Goal: Communication & Community: Answer question/provide support

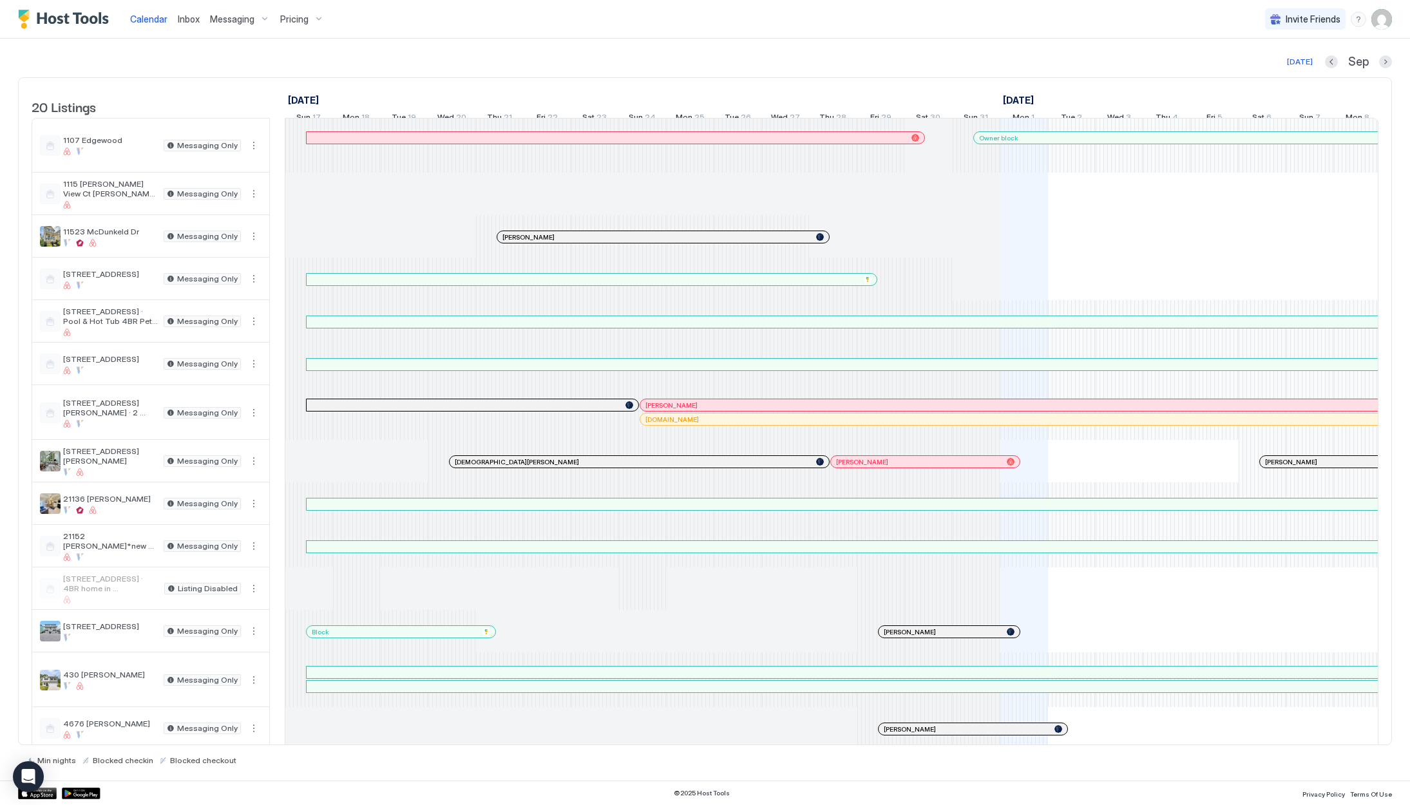
scroll to position [0, 716]
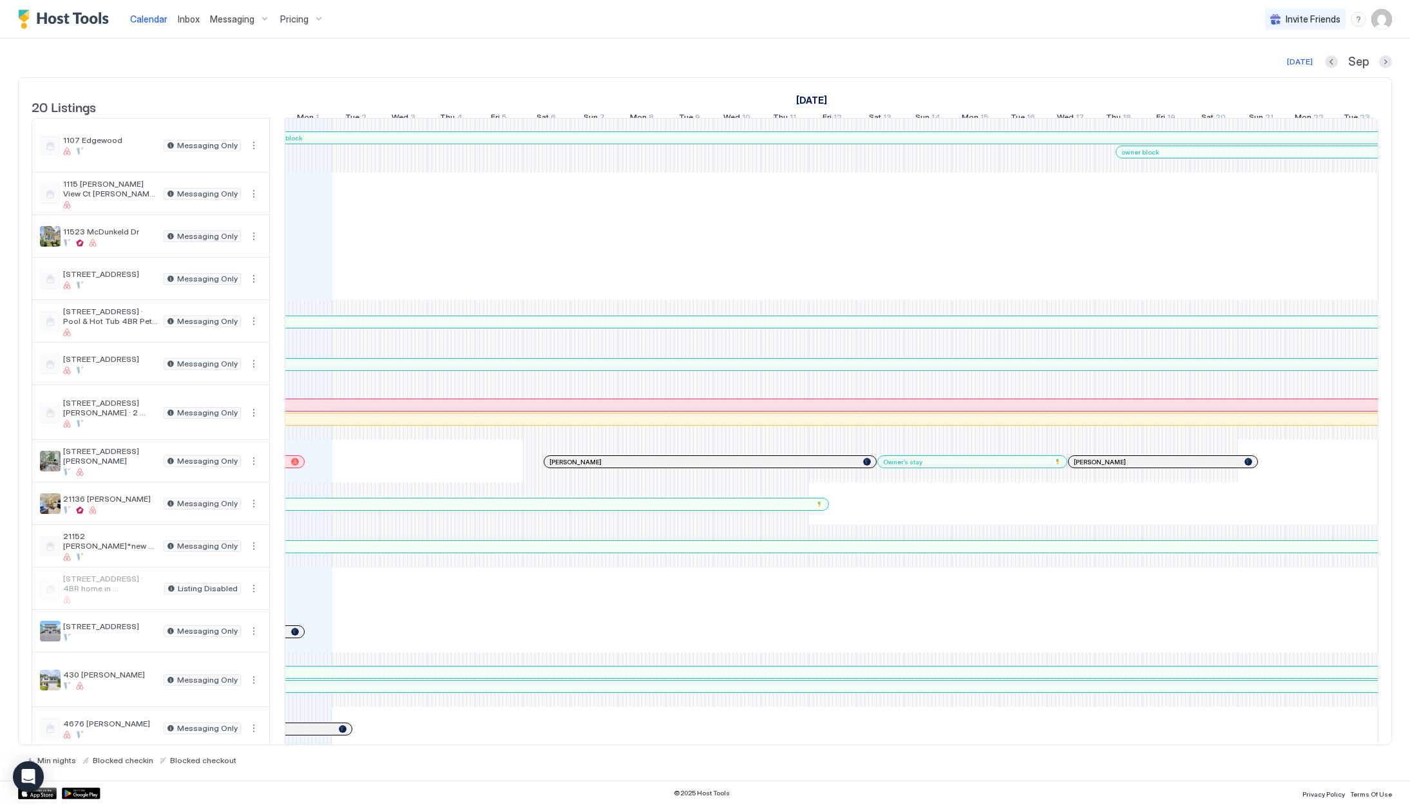
click at [189, 17] on span "Inbox" at bounding box center [189, 19] width 22 height 11
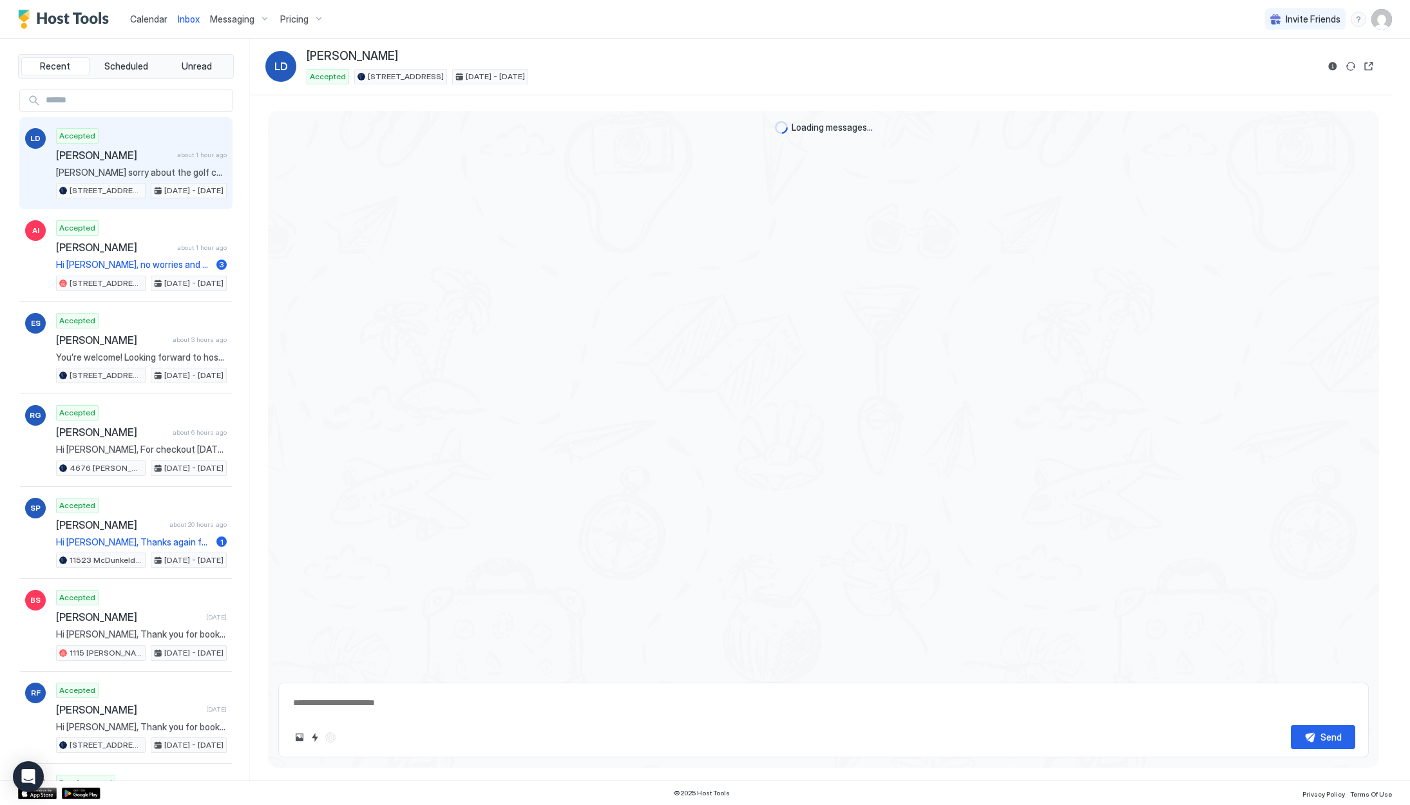
scroll to position [1206, 0]
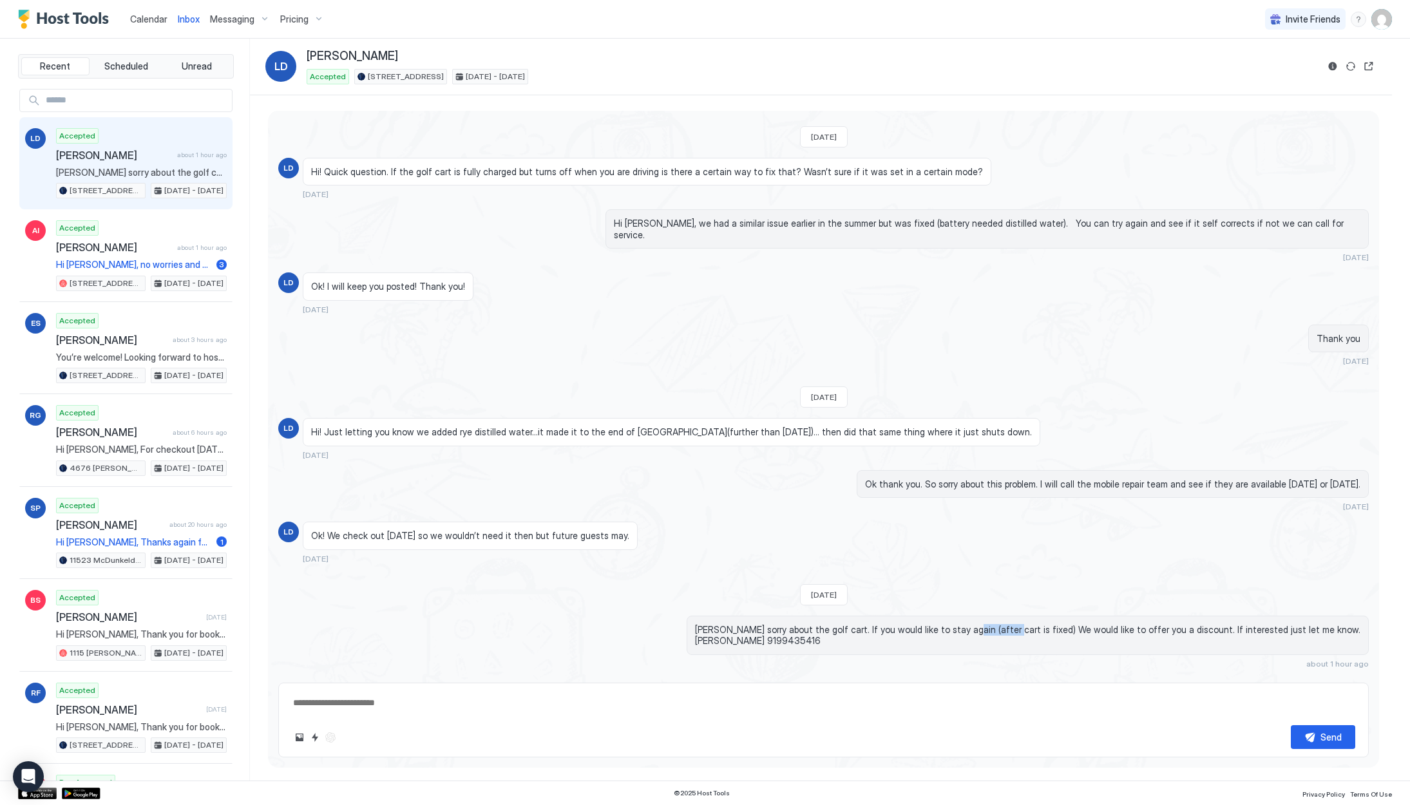
drag, startPoint x: 1038, startPoint y: 607, endPoint x: 1079, endPoint y: 610, distance: 41.3
click at [1078, 624] on span "[PERSON_NAME] sorry about the golf cart. If you would like to stay again (after…" at bounding box center [1027, 635] width 665 height 23
click at [1080, 624] on span "[PERSON_NAME] sorry about the golf cart. If you would like to stay again (after…" at bounding box center [1027, 635] width 665 height 23
drag, startPoint x: 1132, startPoint y: 606, endPoint x: 1176, endPoint y: 606, distance: 43.2
click at [1154, 624] on span "[PERSON_NAME] sorry about the golf cart. If you would like to stay again (after…" at bounding box center [1027, 635] width 665 height 23
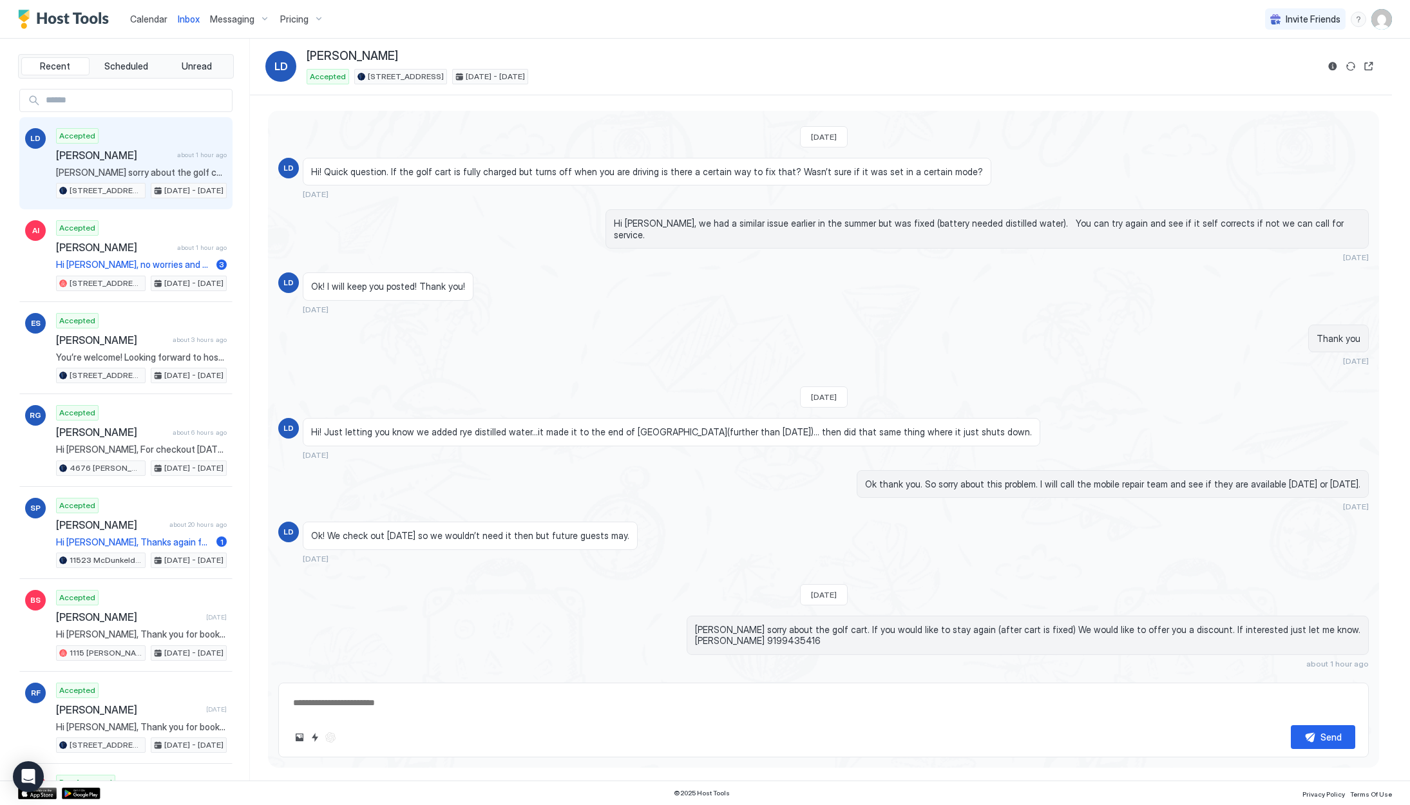
click at [1181, 624] on span "[PERSON_NAME] sorry about the golf cart. If you would like to stay again (after…" at bounding box center [1027, 635] width 665 height 23
drag, startPoint x: 814, startPoint y: 616, endPoint x: 843, endPoint y: 618, distance: 29.0
click at [830, 624] on span "[PERSON_NAME] sorry about the golf cart. If you would like to stay again (after…" at bounding box center [1027, 635] width 665 height 23
click at [843, 624] on span "[PERSON_NAME] sorry about the golf cart. If you would like to stay again (after…" at bounding box center [1027, 635] width 665 height 23
drag, startPoint x: 478, startPoint y: 515, endPoint x: 524, endPoint y: 518, distance: 46.4
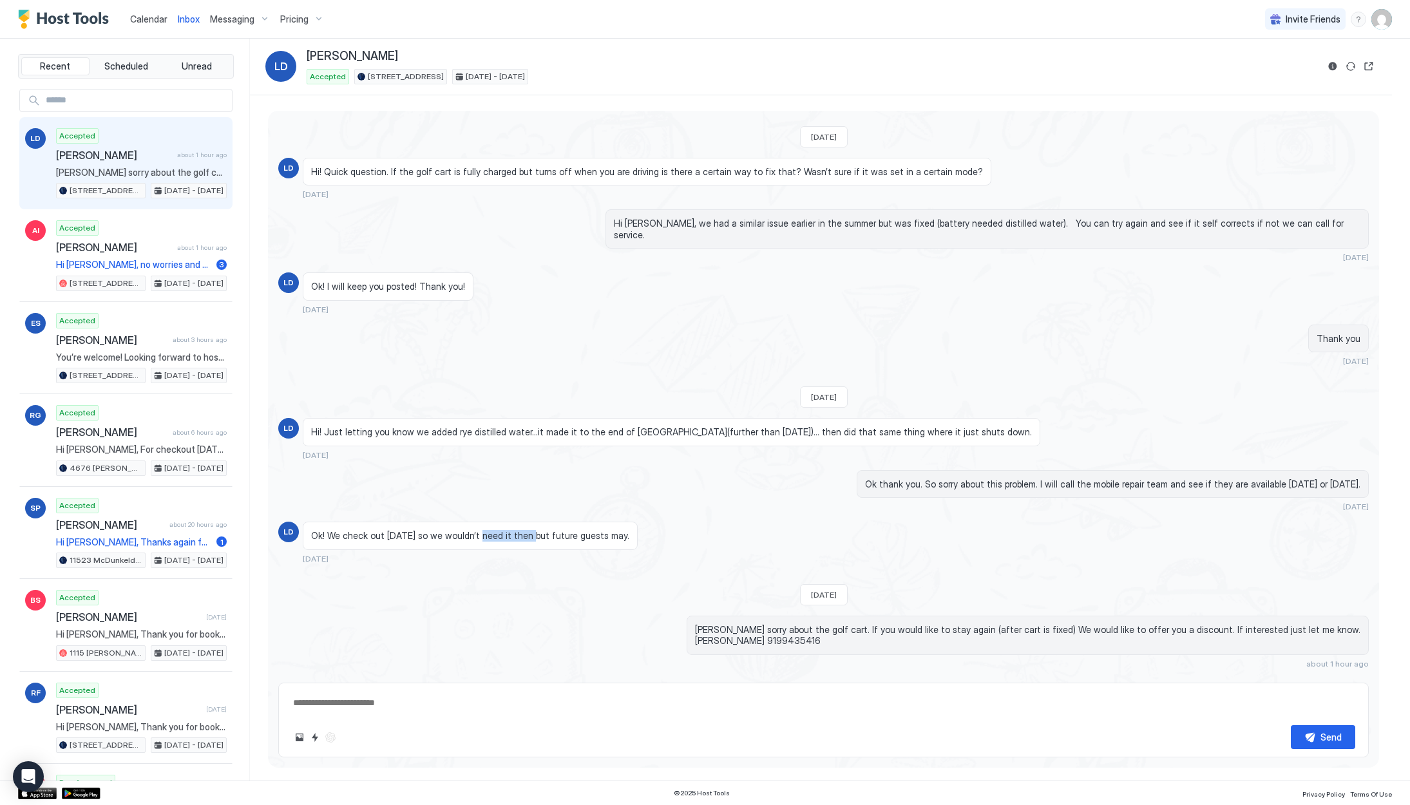
click at [524, 530] on span "Ok! We check out [DATE] so we wouldn’t need it then but future guests may." at bounding box center [470, 536] width 318 height 12
click at [526, 530] on span "Ok! We check out [DATE] so we wouldn’t need it then but future guests may." at bounding box center [470, 536] width 318 height 12
click at [157, 21] on span "Calendar" at bounding box center [148, 19] width 37 height 11
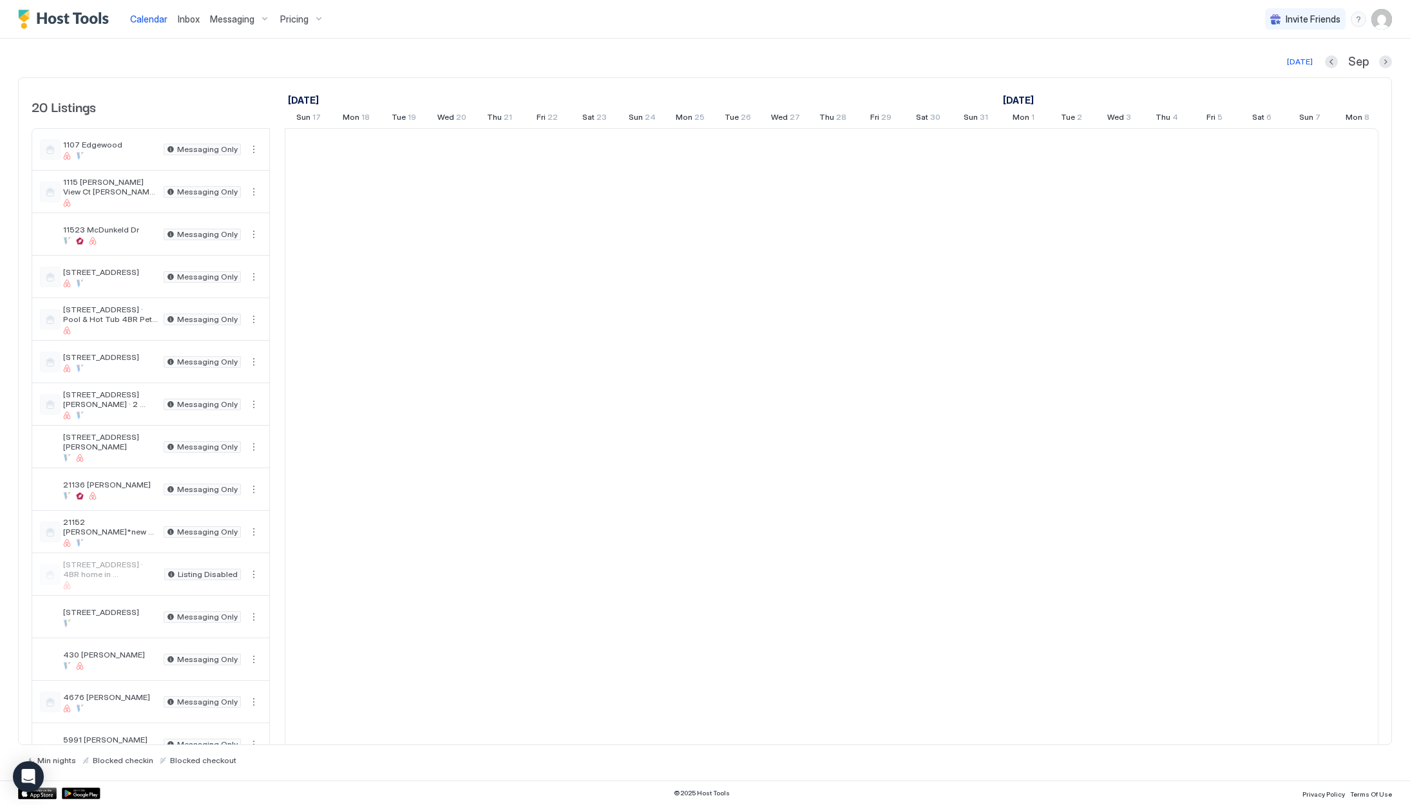
scroll to position [0, 716]
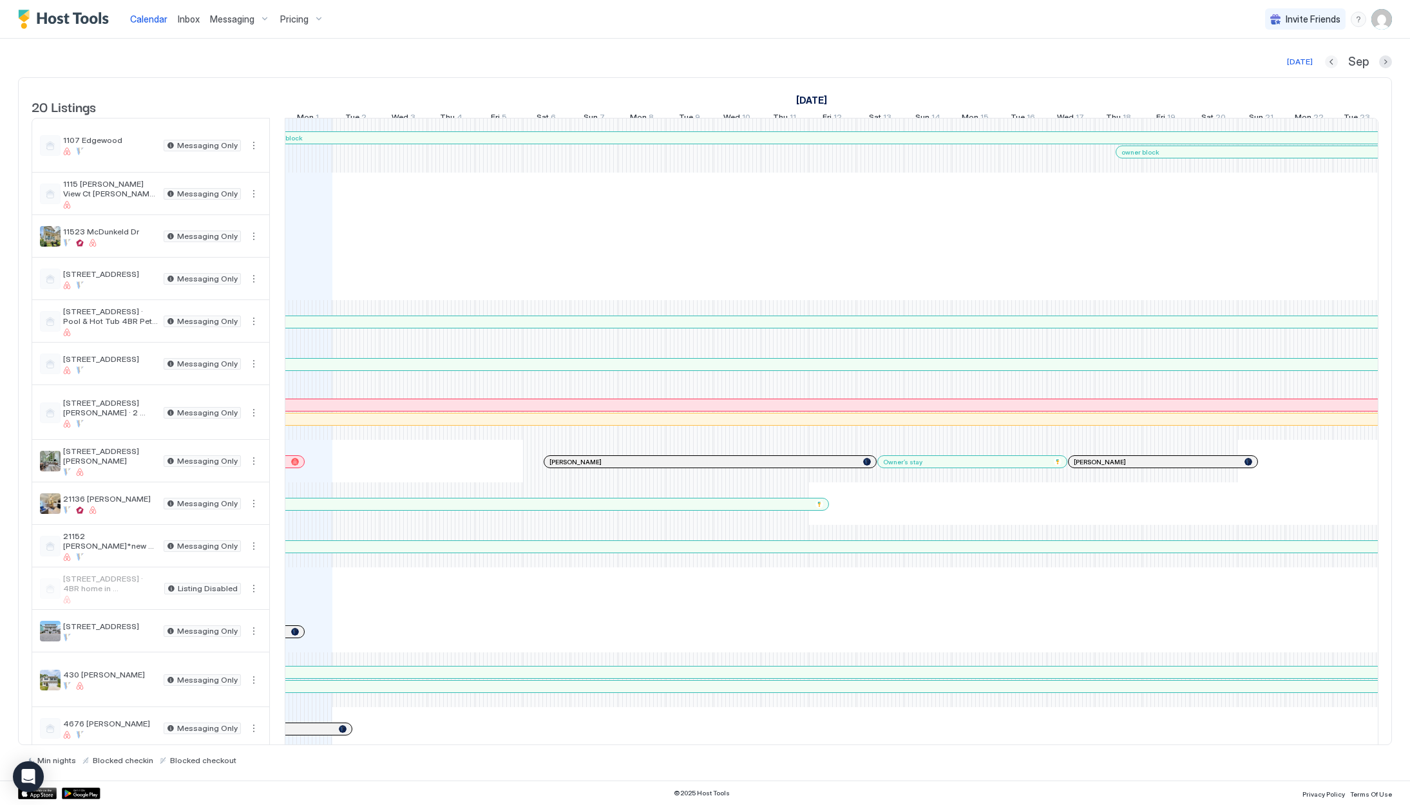
click at [1331, 62] on button "Previous month" at bounding box center [1331, 61] width 13 height 13
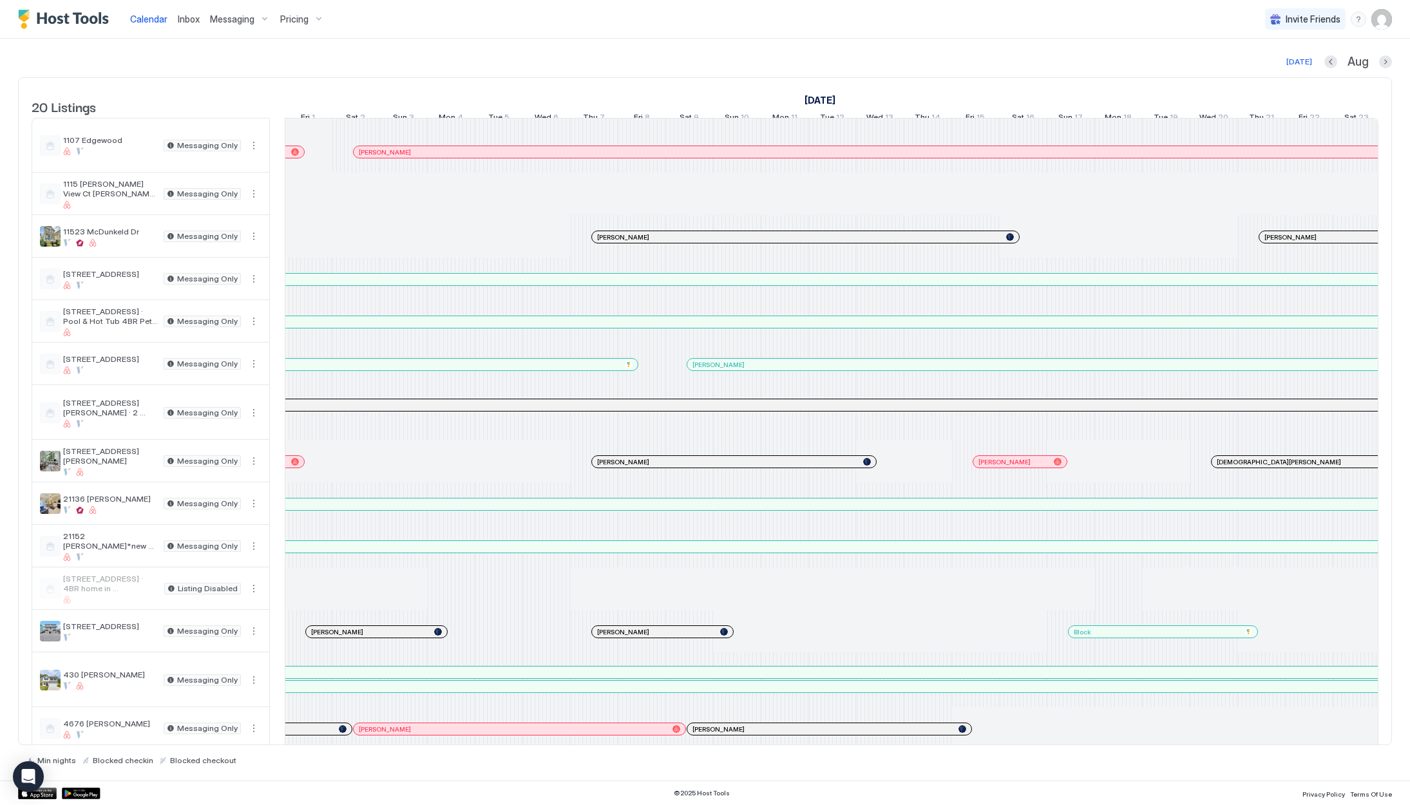
click at [1087, 285] on div at bounding box center [1086, 279] width 10 height 10
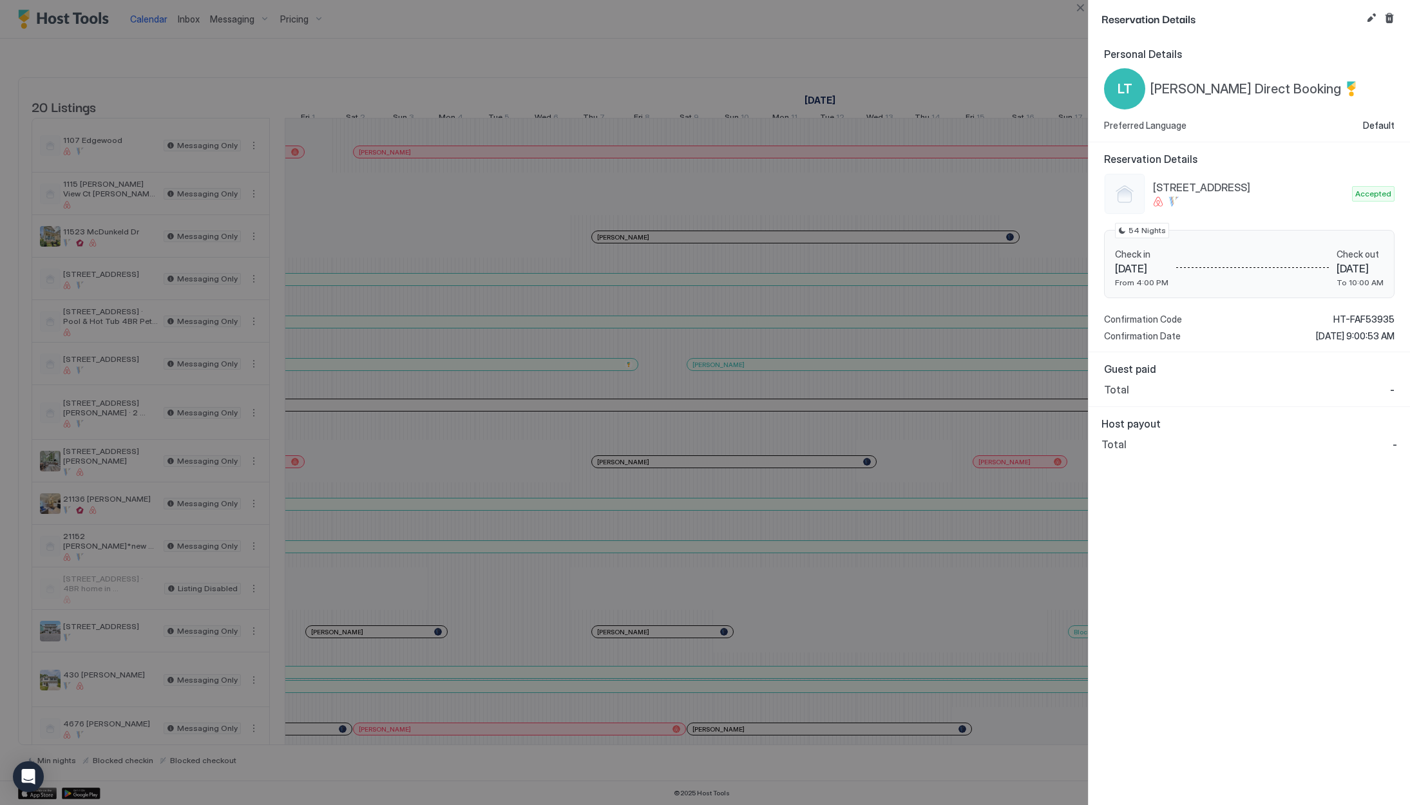
click at [903, 110] on div at bounding box center [705, 402] width 1410 height 805
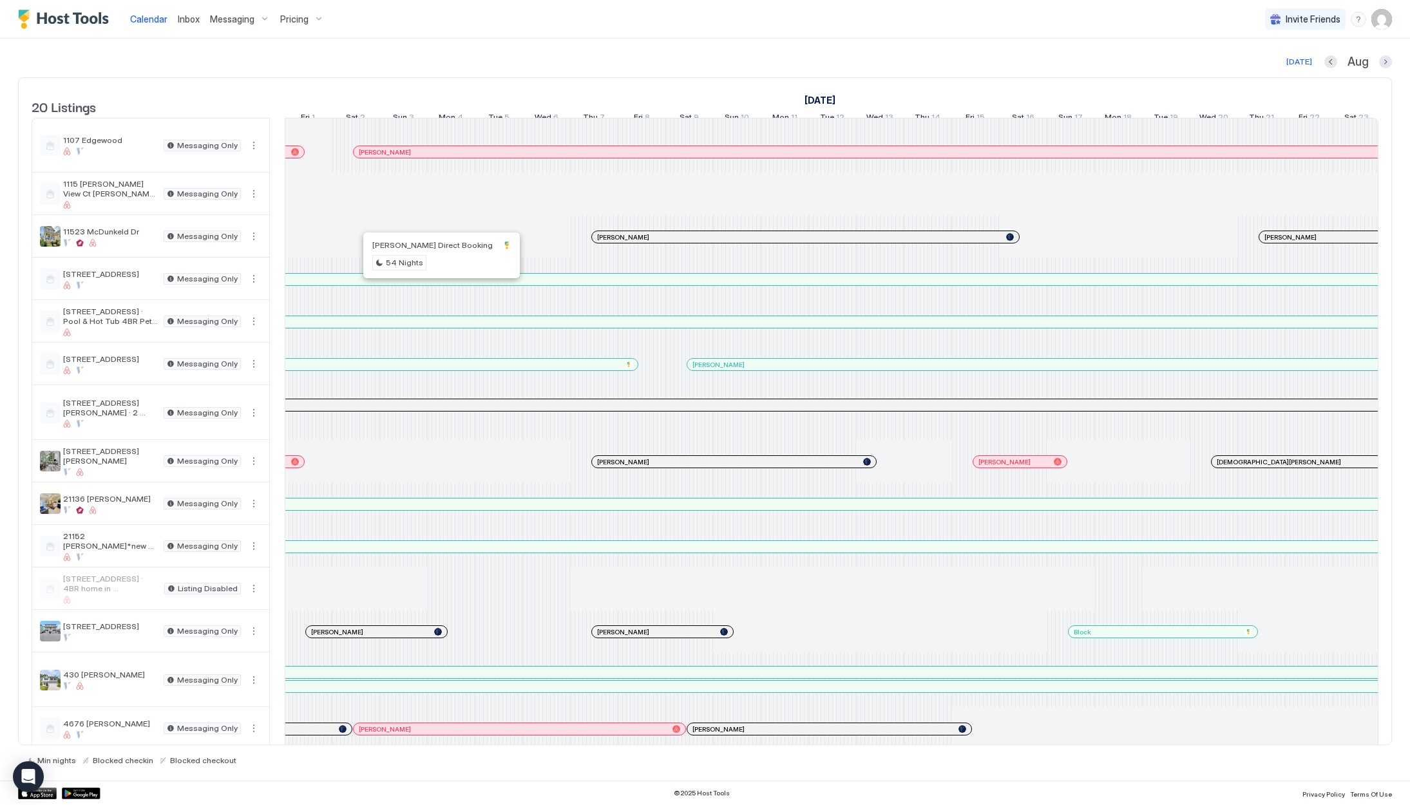
click at [425, 285] on div at bounding box center [425, 279] width 10 height 10
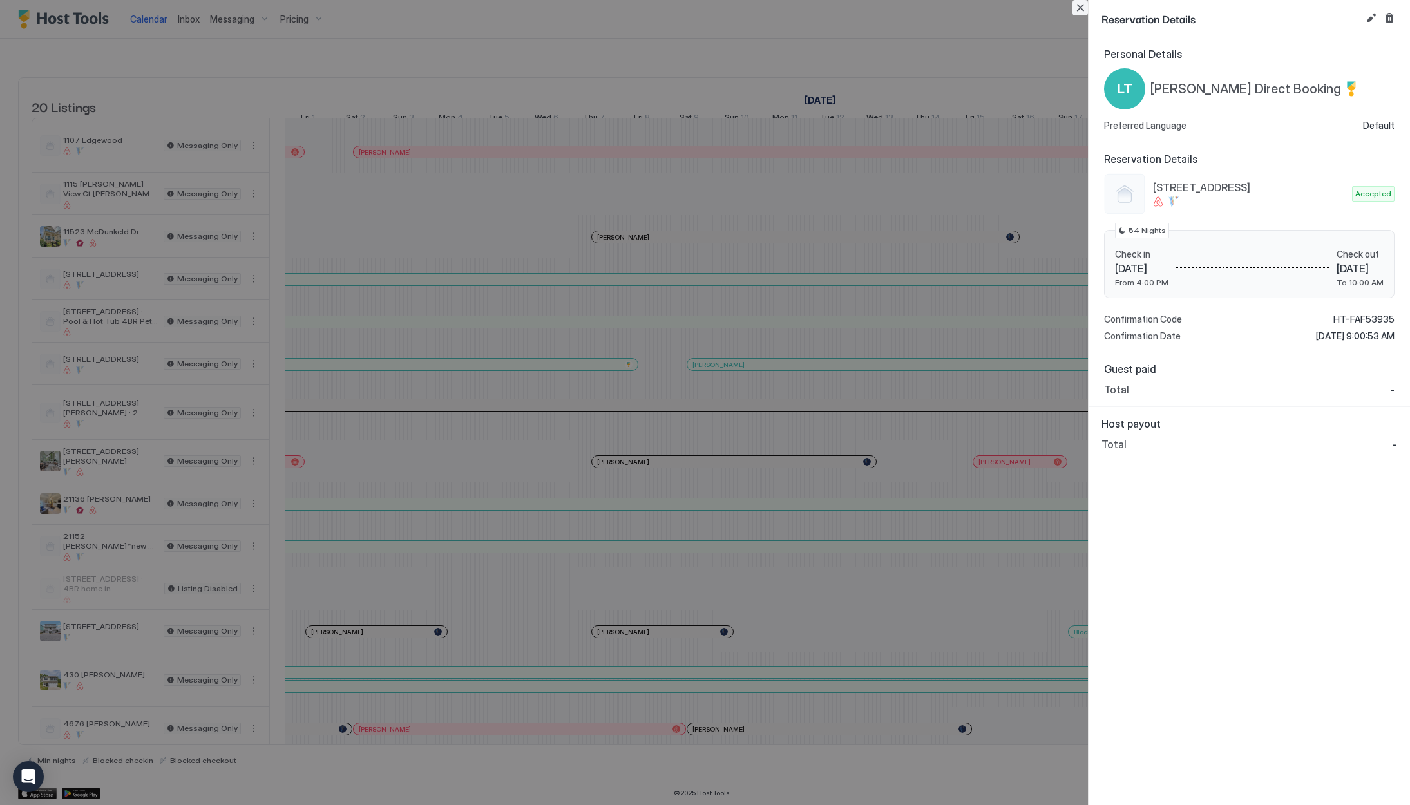
click at [1086, 12] on button "Close" at bounding box center [1079, 7] width 15 height 15
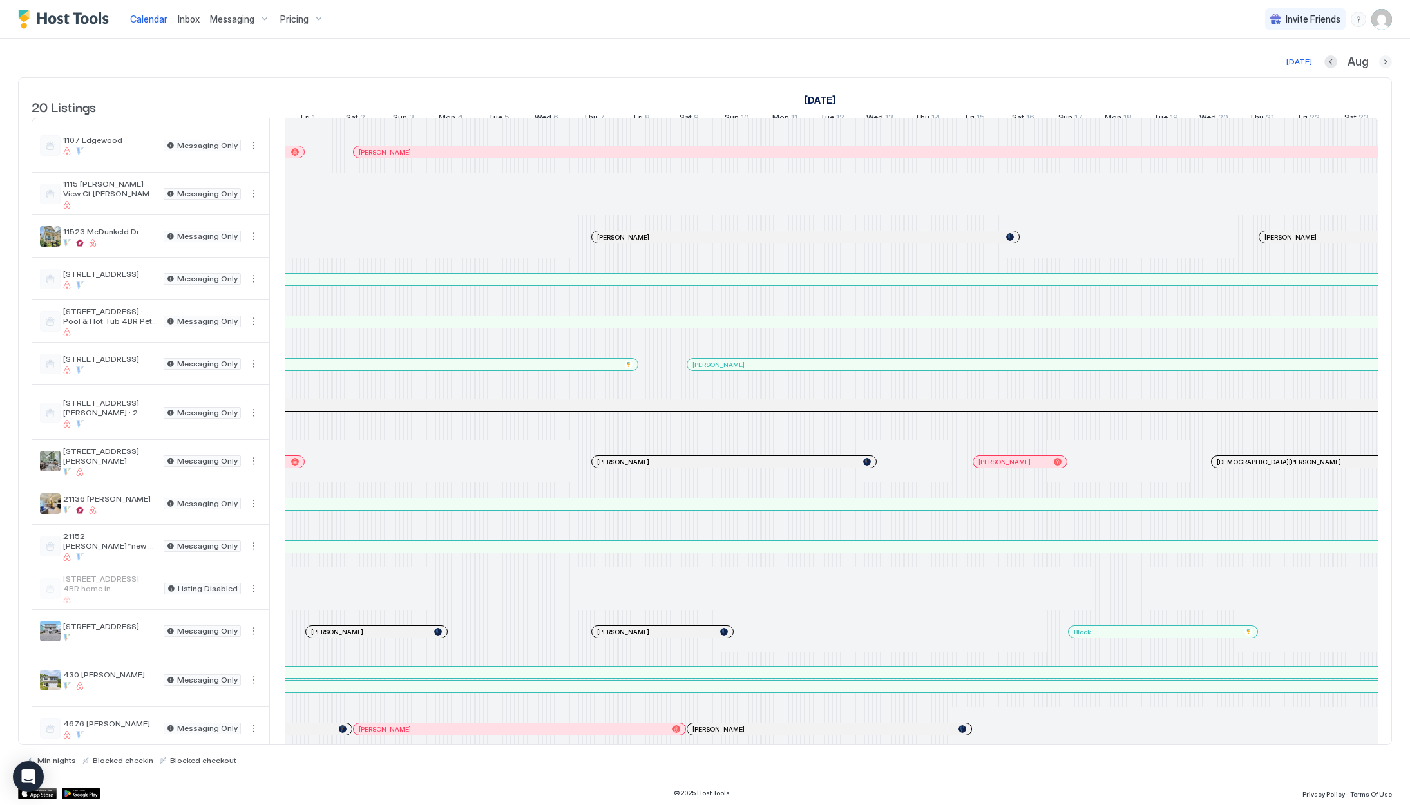
click at [1384, 63] on button "Next month" at bounding box center [1385, 61] width 13 height 13
